Goal: Information Seeking & Learning: Find specific fact

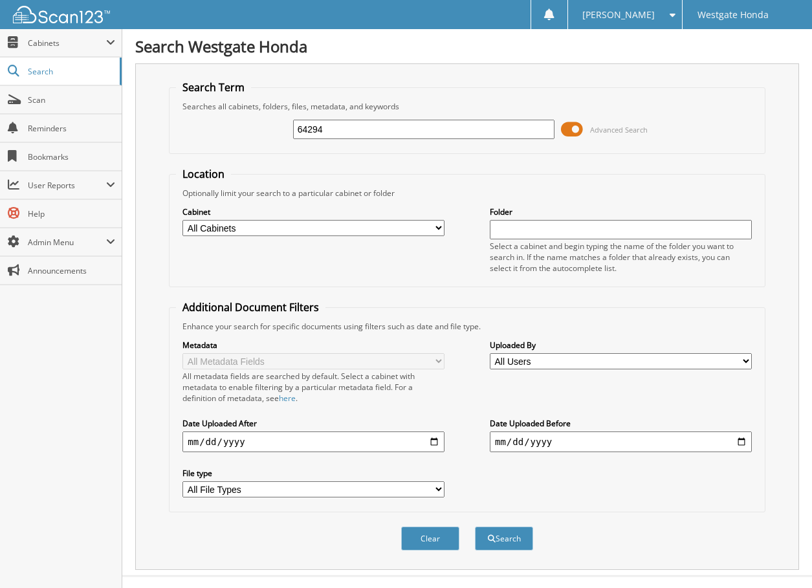
type input "64294"
click at [573, 127] on span at bounding box center [572, 129] width 22 height 19
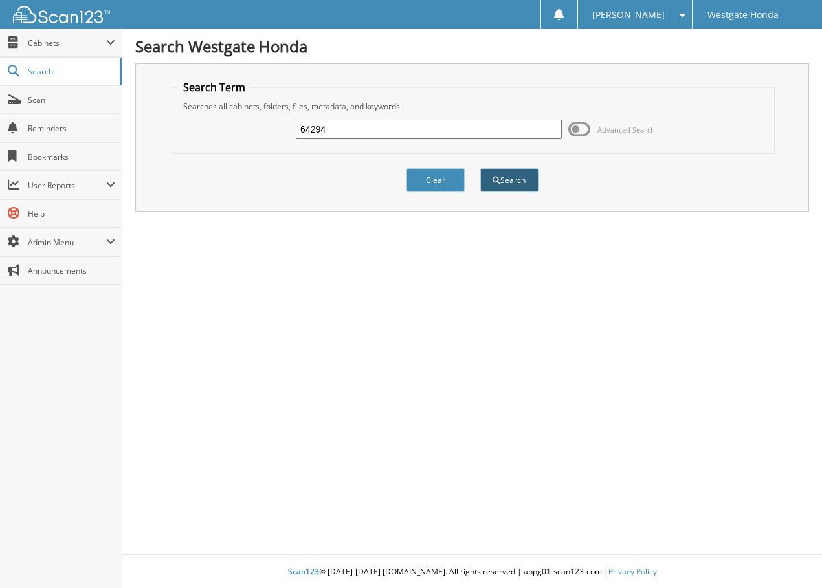
click at [505, 177] on button "Search" at bounding box center [509, 180] width 58 height 24
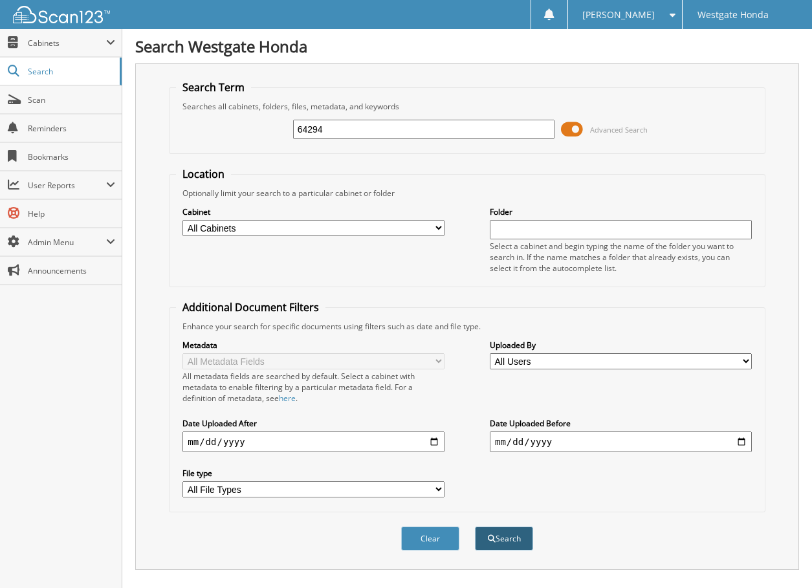
click at [494, 536] on span "submit" at bounding box center [492, 539] width 8 height 8
click at [569, 127] on span at bounding box center [572, 129] width 22 height 19
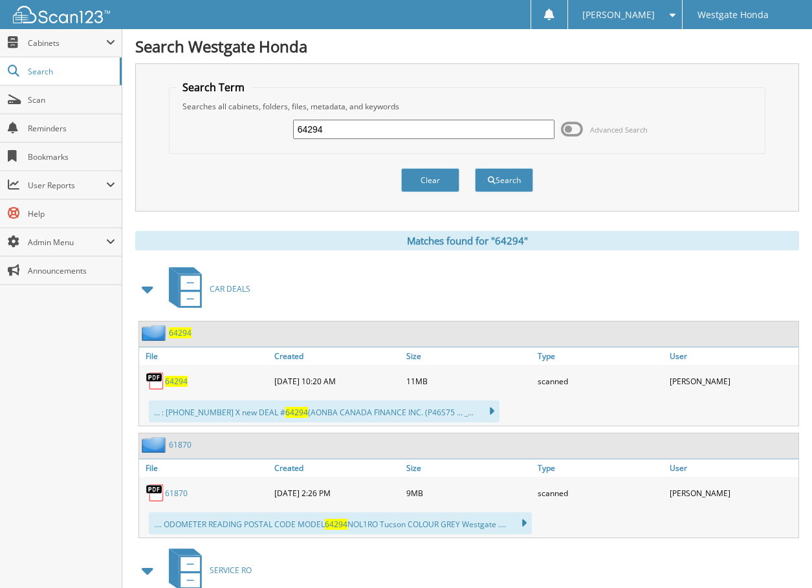
click at [174, 383] on span "64294" at bounding box center [176, 381] width 23 height 11
